Goal: Use online tool/utility: Utilize a website feature to perform a specific function

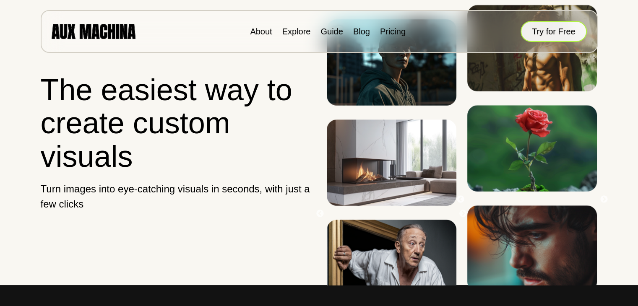
click at [540, 32] on button "Try for Free" at bounding box center [554, 31] width 66 height 21
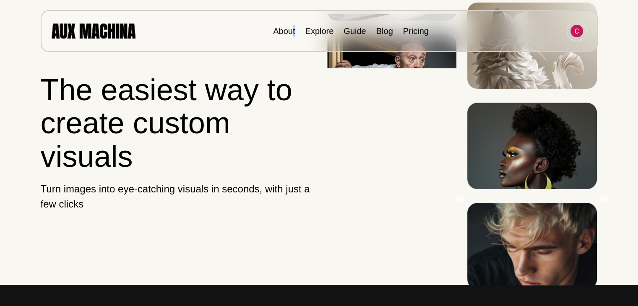
click at [294, 38] on div "About Explore Guide Blog Pricing" at bounding box center [319, 31] width 557 height 42
click at [329, 34] on link "Explore" at bounding box center [319, 30] width 29 height 9
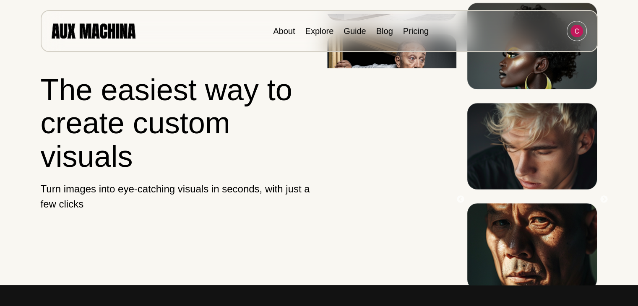
click at [326, 36] on li "Explore" at bounding box center [319, 31] width 29 height 13
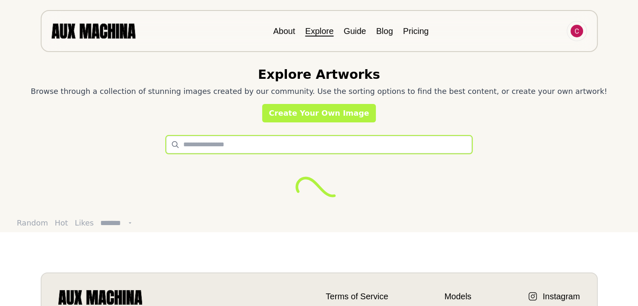
click at [273, 146] on input "text" at bounding box center [319, 145] width 306 height 18
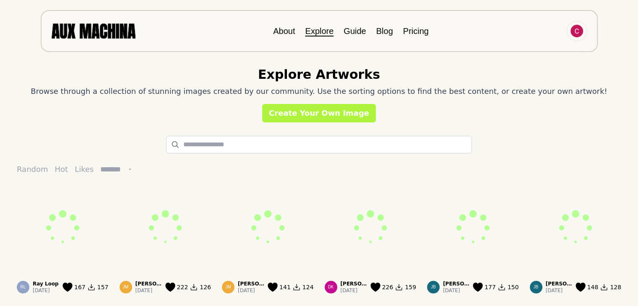
click at [286, 35] on li "About" at bounding box center [284, 31] width 22 height 13
click at [140, 32] on div "About Explore Guide Blog Pricing" at bounding box center [319, 31] width 557 height 42
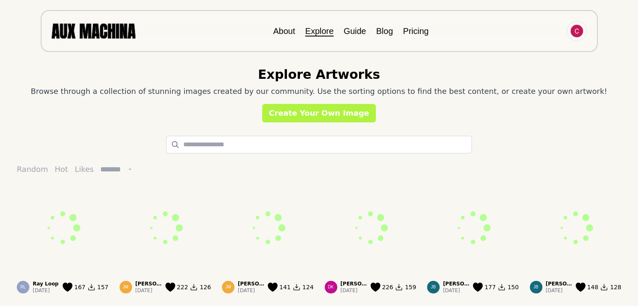
click at [119, 34] on img at bounding box center [94, 30] width 84 height 15
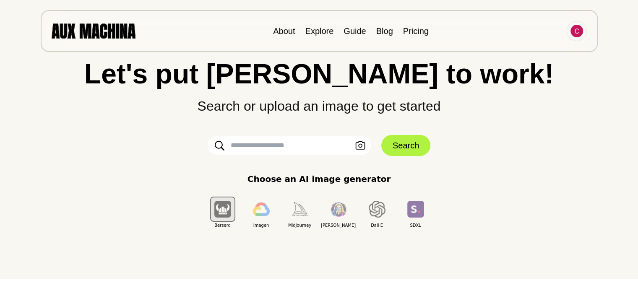
scroll to position [42, 0]
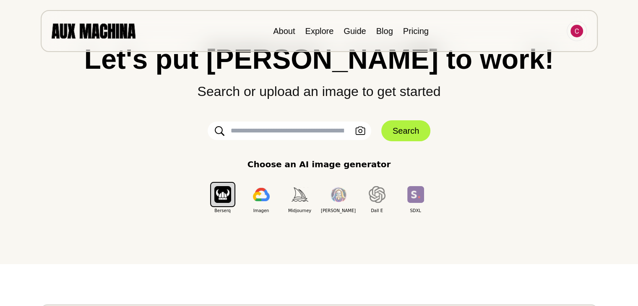
click at [226, 128] on input "text" at bounding box center [290, 131] width 164 height 18
click at [441, 250] on div "Let's put Ai to work! Search or upload an image to get started Upload an Image …" at bounding box center [319, 111] width 604 height 306
click at [362, 134] on icon "button" at bounding box center [360, 131] width 10 height 8
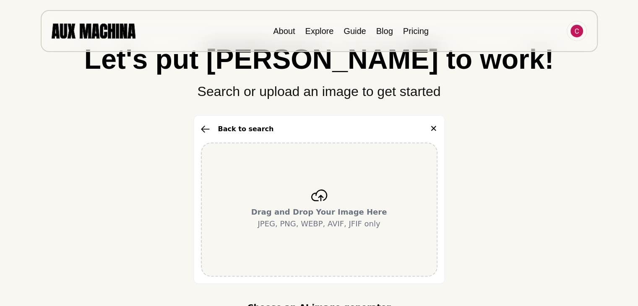
click at [346, 183] on div "Drag and Drop Your Image Here JPEG, PNG, WEBP, AVIF, JFIF only" at bounding box center [319, 210] width 237 height 134
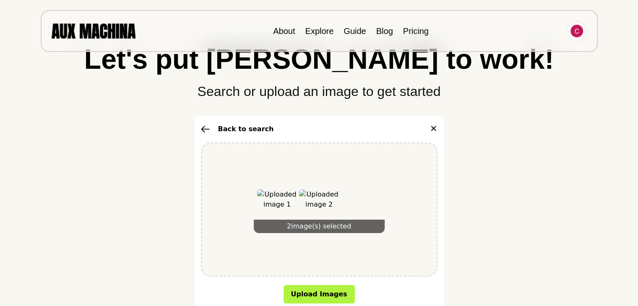
click at [278, 200] on img at bounding box center [277, 210] width 40 height 40
click at [378, 199] on div "2 image(s) selected" at bounding box center [319, 209] width 131 height 47
click at [404, 248] on div "2 image(s) selected" at bounding box center [319, 210] width 237 height 134
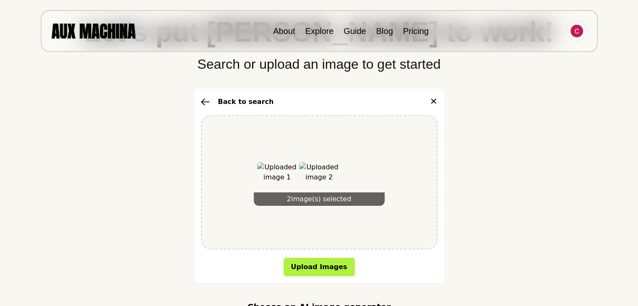
scroll to position [84, 0]
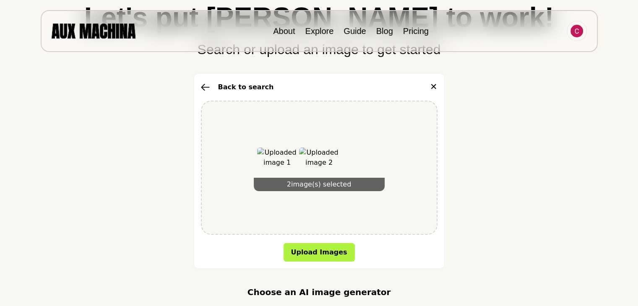
click at [435, 90] on button "✕" at bounding box center [434, 87] width 8 height 13
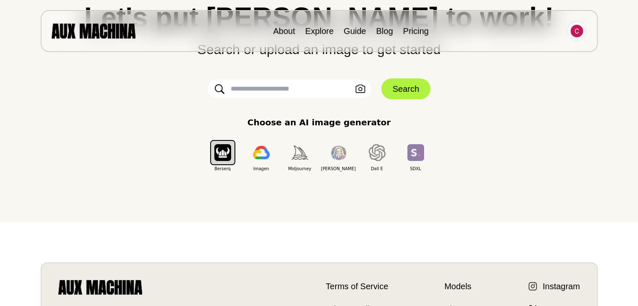
click at [312, 91] on input "text" at bounding box center [290, 89] width 164 height 18
click at [363, 92] on icon "button" at bounding box center [360, 89] width 10 height 8
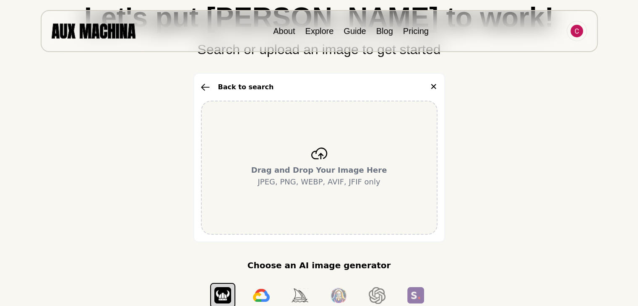
click at [351, 156] on div "Drag and Drop Your Image Here JPEG, PNG, WEBP, AVIF, JFIF only" at bounding box center [319, 168] width 237 height 134
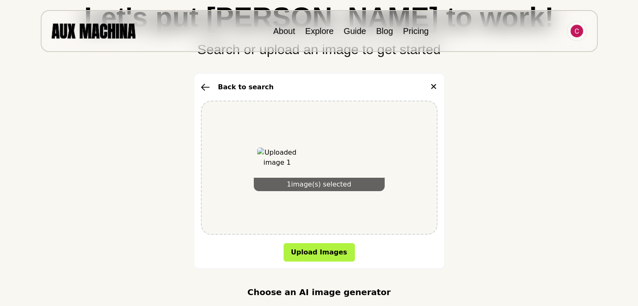
click at [353, 195] on div "1 image(s) selected" at bounding box center [319, 168] width 237 height 134
click at [336, 255] on button "Upload Images" at bounding box center [319, 252] width 71 height 18
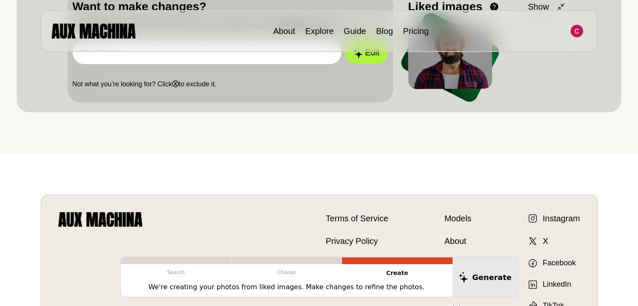
scroll to position [210, 0]
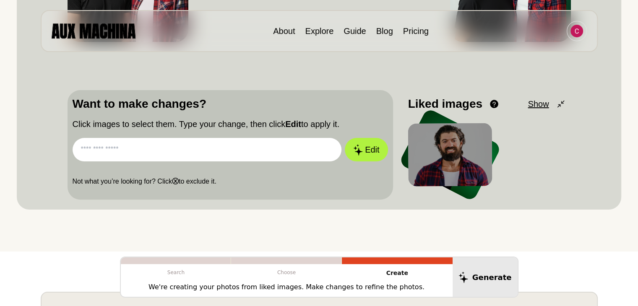
click at [261, 151] on input "text" at bounding box center [207, 149] width 269 height 23
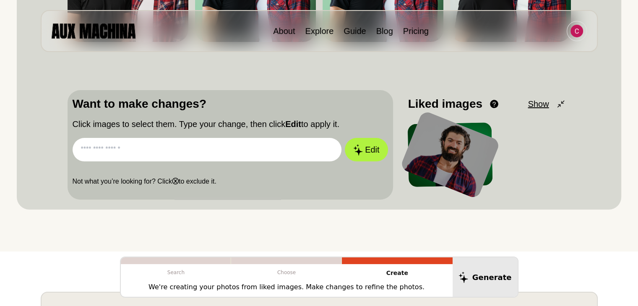
click at [260, 147] on input "text" at bounding box center [207, 149] width 269 height 23
paste input "**********"
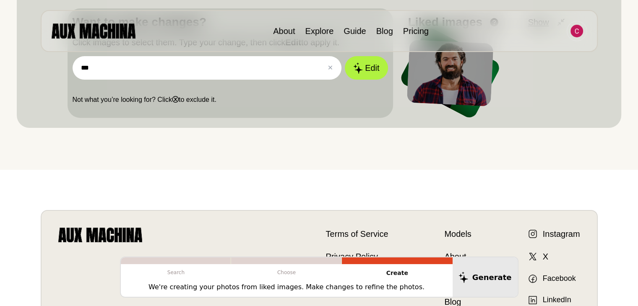
scroll to position [252, 0]
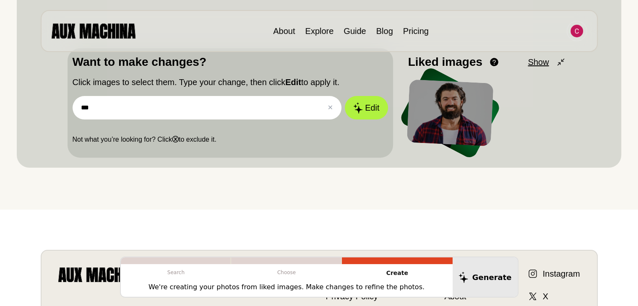
type input "**"
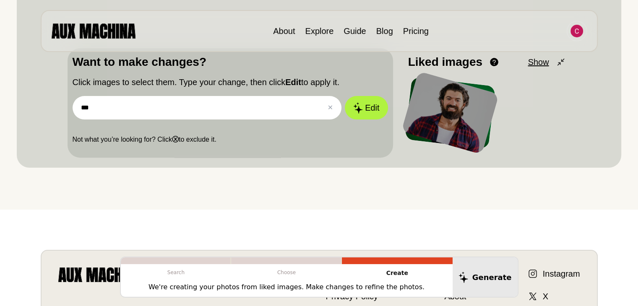
click at [440, 115] on div at bounding box center [450, 112] width 98 height 83
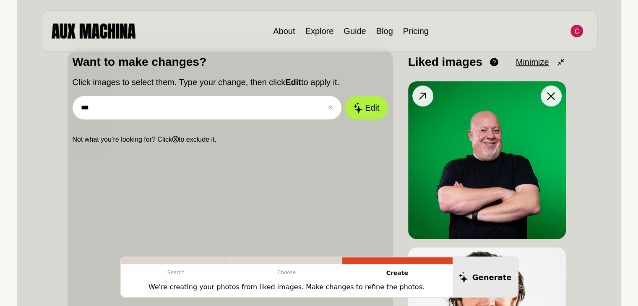
click at [507, 136] on img at bounding box center [487, 160] width 158 height 158
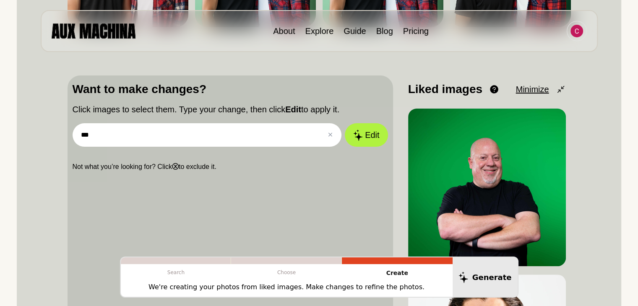
scroll to position [210, 0]
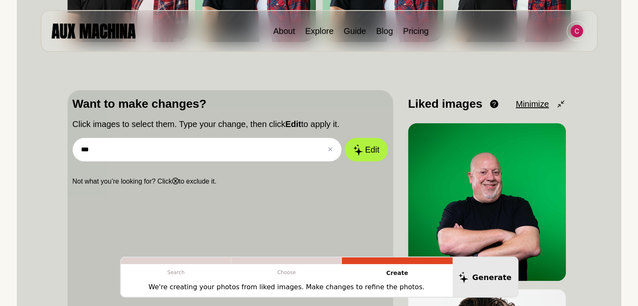
click at [212, 156] on input "**" at bounding box center [207, 149] width 269 height 23
type input "*"
click at [277, 148] on input "text" at bounding box center [207, 149] width 269 height 23
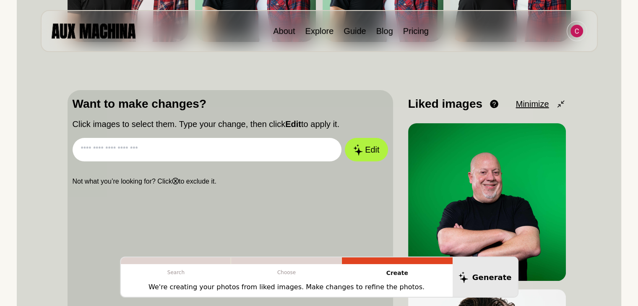
paste input "**********"
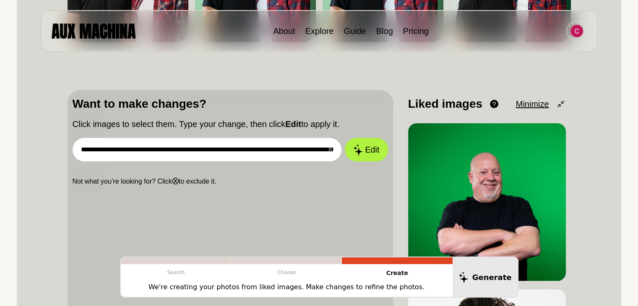
scroll to position [0, 554]
type input "**********"
click at [387, 147] on button "Edit" at bounding box center [366, 150] width 45 height 25
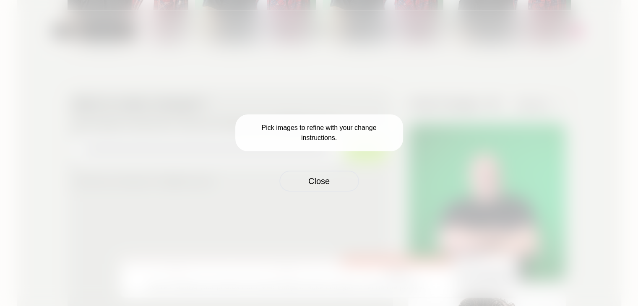
scroll to position [0, 0]
click at [343, 183] on button "Close" at bounding box center [322, 181] width 80 height 21
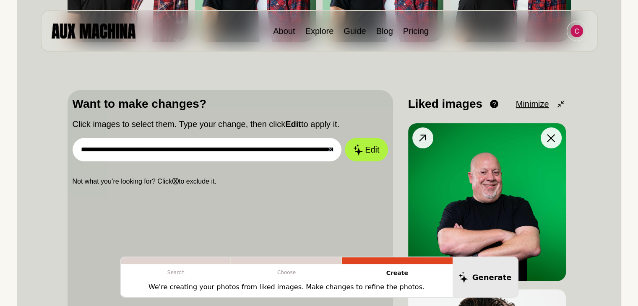
click at [495, 178] on img at bounding box center [487, 202] width 158 height 158
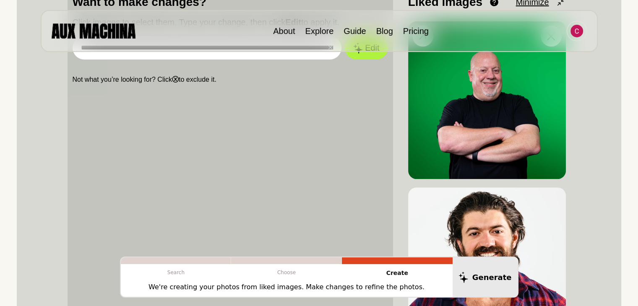
scroll to position [378, 0]
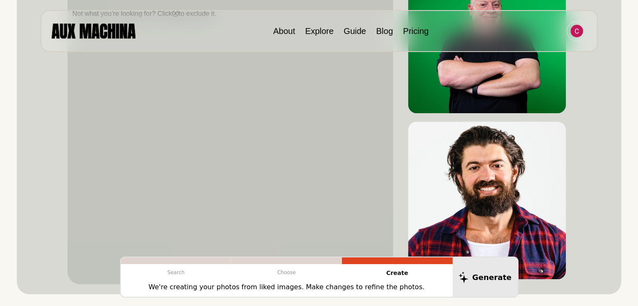
click at [495, 179] on img at bounding box center [487, 201] width 158 height 158
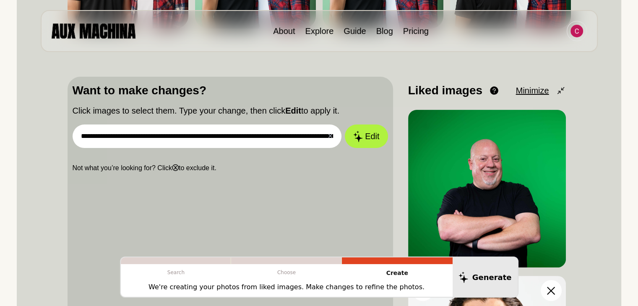
scroll to position [168, 0]
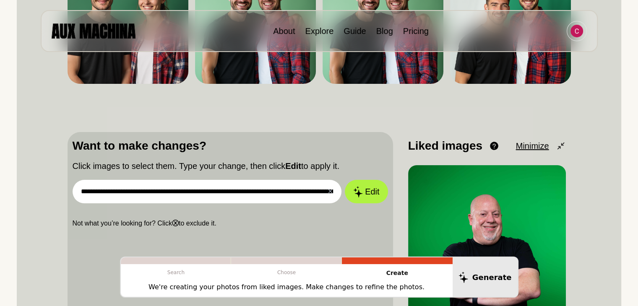
click at [290, 272] on p "Choose" at bounding box center [286, 272] width 111 height 17
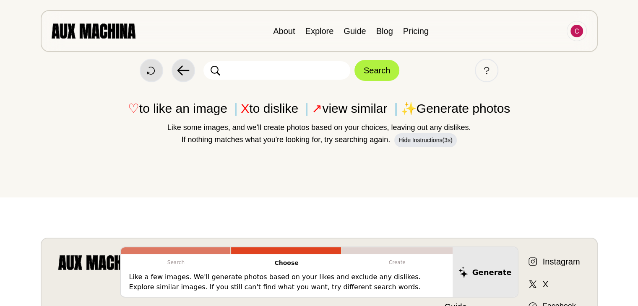
scroll to position [0, 0]
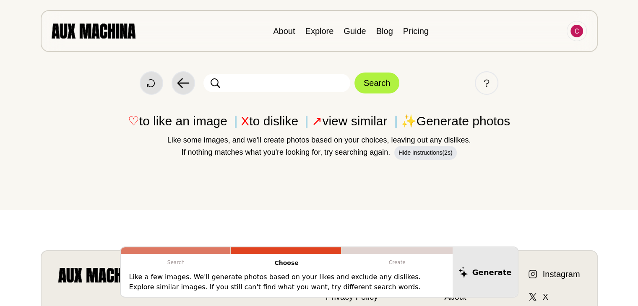
click at [332, 89] on input "text" at bounding box center [276, 83] width 147 height 18
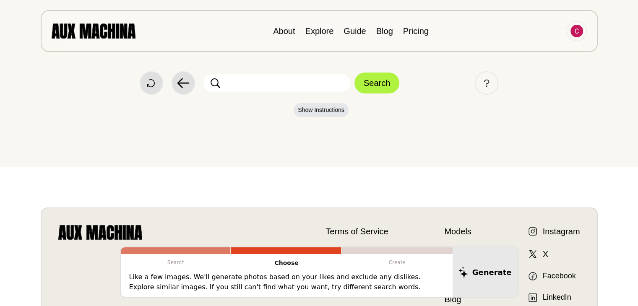
click at [323, 88] on input "text" at bounding box center [276, 83] width 147 height 18
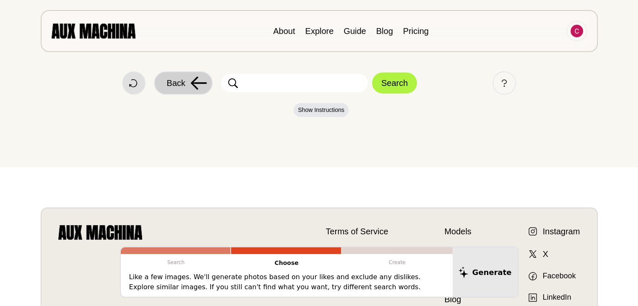
click at [185, 86] on span "Back" at bounding box center [176, 83] width 18 height 13
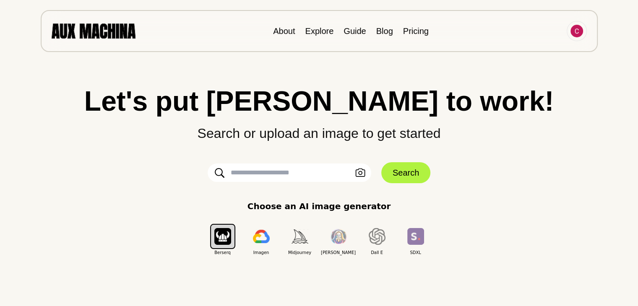
click at [292, 169] on input "text" at bounding box center [290, 173] width 164 height 18
click at [353, 170] on div "Upload an Image" at bounding box center [290, 173] width 164 height 18
click at [356, 172] on icon "button" at bounding box center [360, 173] width 10 height 9
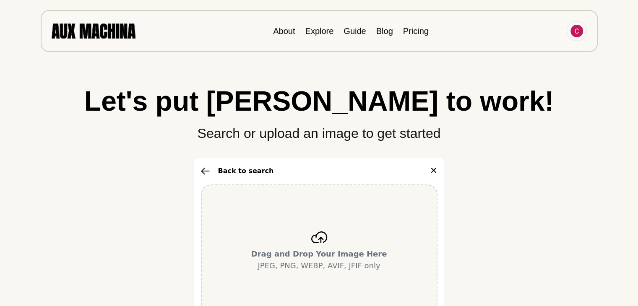
click at [344, 202] on div "Drag and Drop Your Image Here JPEG, PNG, WEBP, AVIF, JFIF only" at bounding box center [319, 252] width 237 height 134
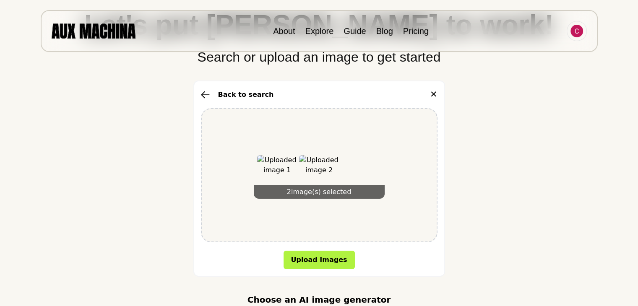
scroll to position [126, 0]
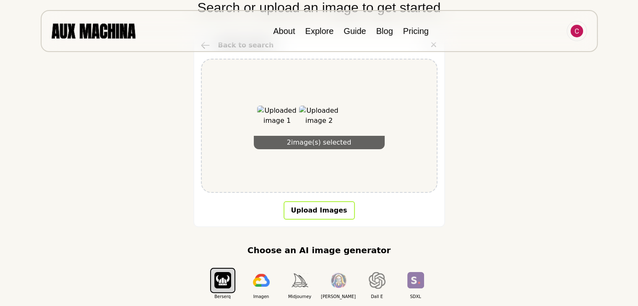
click at [326, 211] on button "Upload Images" at bounding box center [319, 210] width 71 height 18
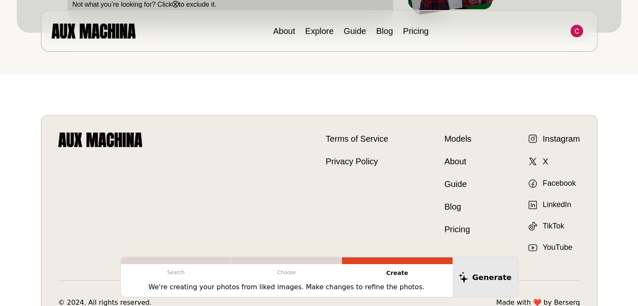
scroll to position [320, 0]
